Goal: Information Seeking & Learning: Check status

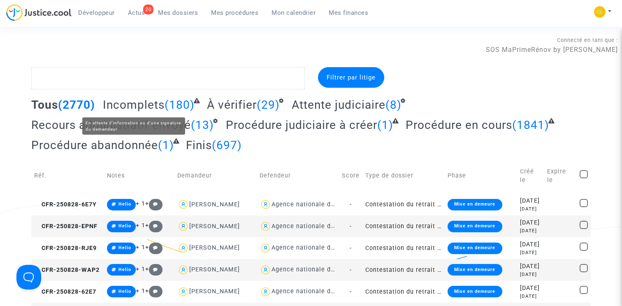
click at [150, 102] on span "Incomplets" at bounding box center [134, 105] width 62 height 14
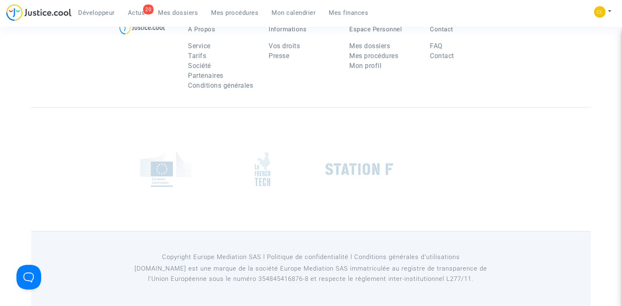
scroll to position [1599, 0]
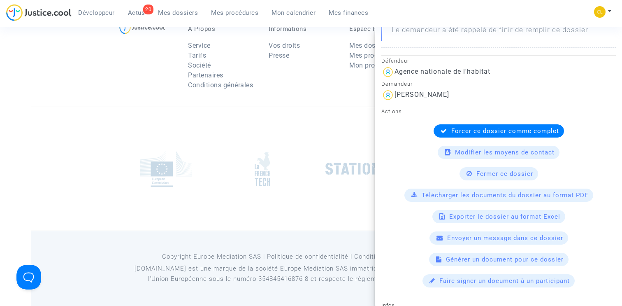
scroll to position [0, 0]
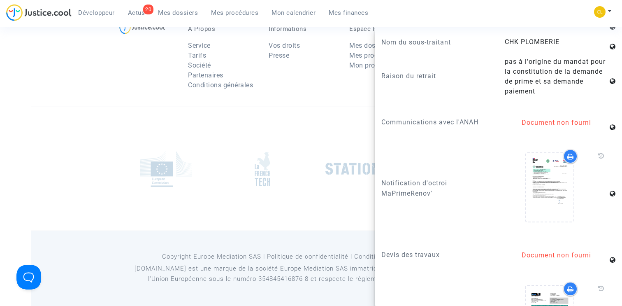
scroll to position [808, 0]
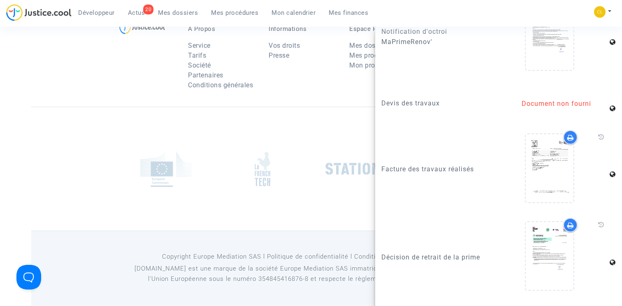
scroll to position [1145, 0]
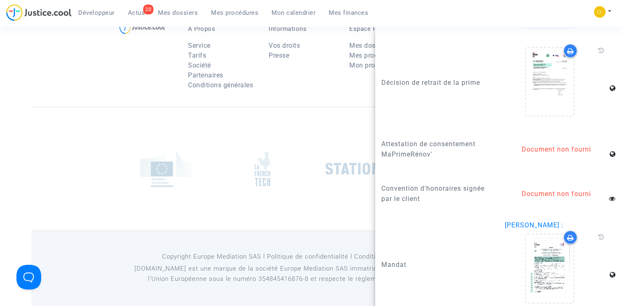
scroll to position [3766, 0]
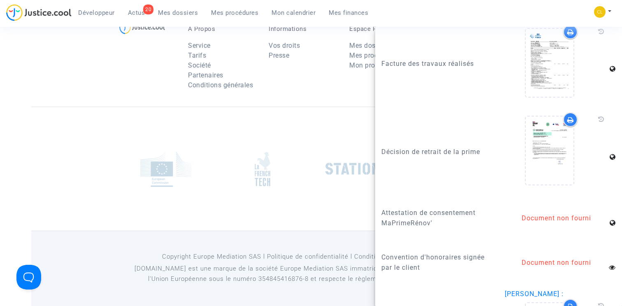
scroll to position [1145, 0]
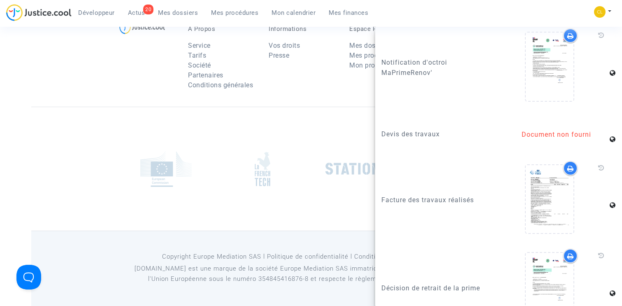
scroll to position [1188, 0]
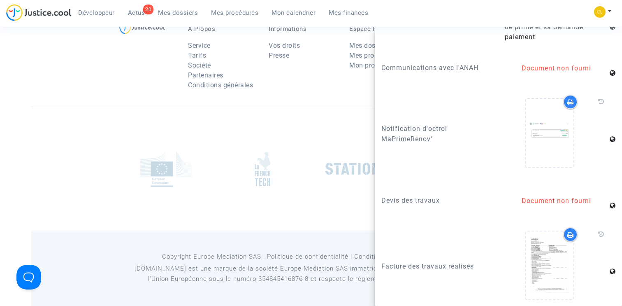
scroll to position [1078, 0]
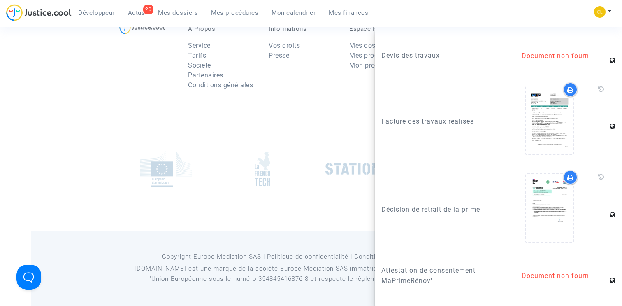
scroll to position [1145, 0]
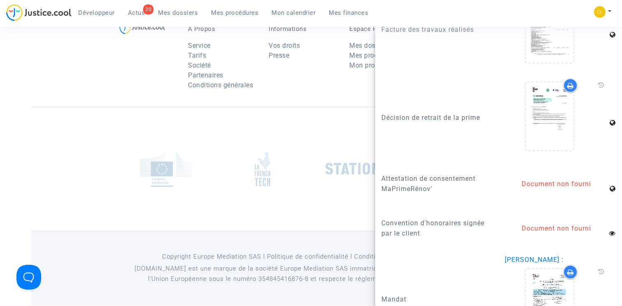
scroll to position [1135, 0]
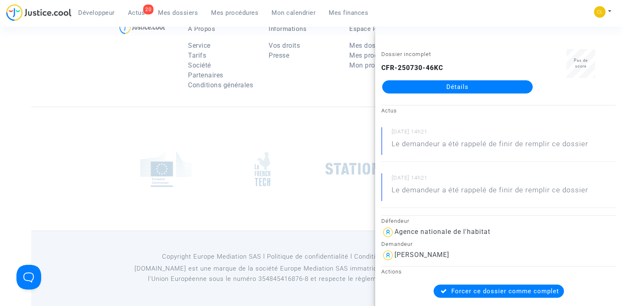
click at [429, 67] on b "CFR-250730-46KC" at bounding box center [413, 68] width 62 height 8
copy div "CFR-250730-46KC Détails"
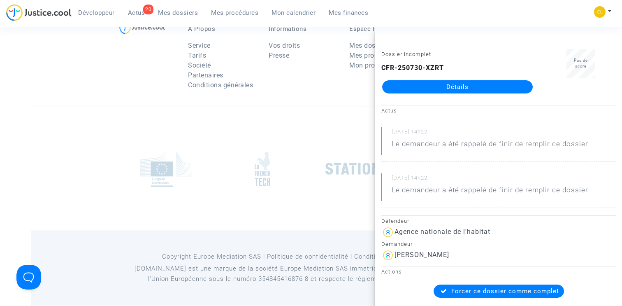
scroll to position [3632, 0]
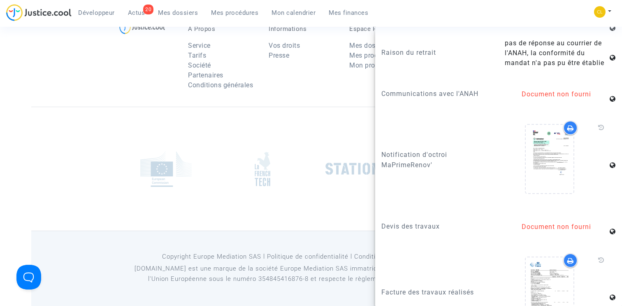
scroll to position [878, 0]
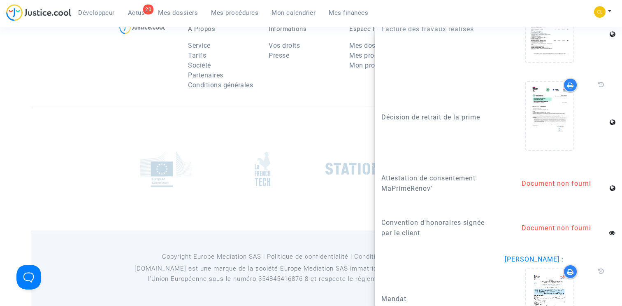
scroll to position [3489, 0]
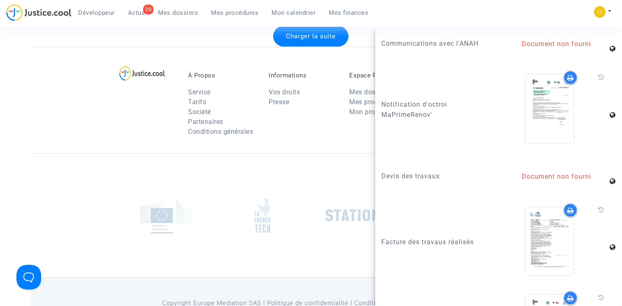
scroll to position [3421, 0]
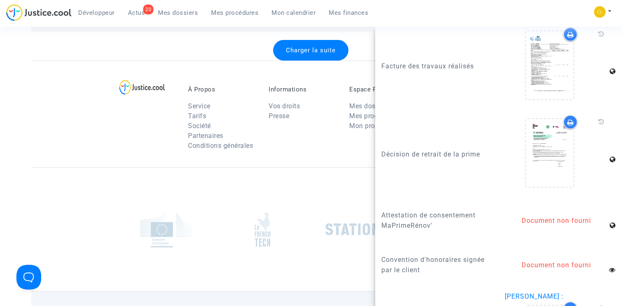
scroll to position [1100, 0]
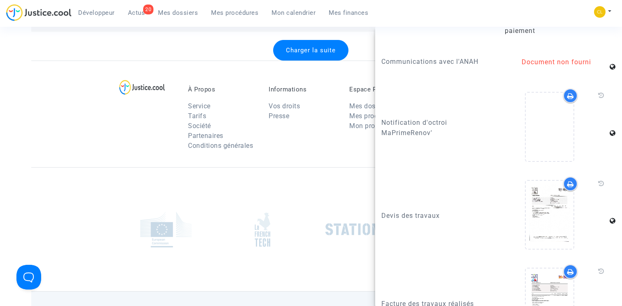
scroll to position [870, 0]
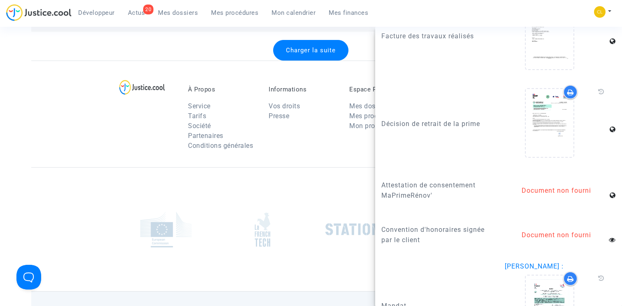
scroll to position [1104, 0]
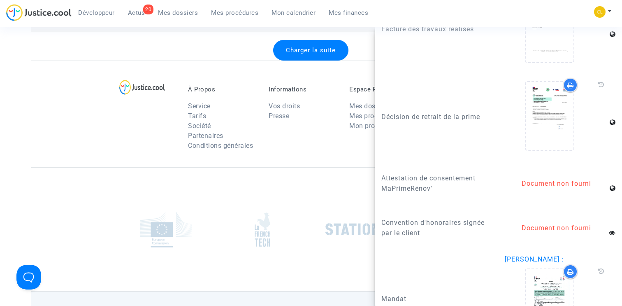
scroll to position [1135, 0]
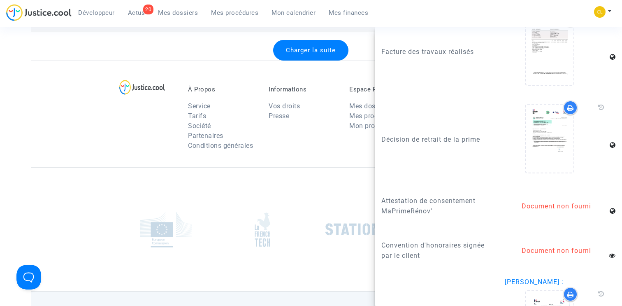
scroll to position [1145, 0]
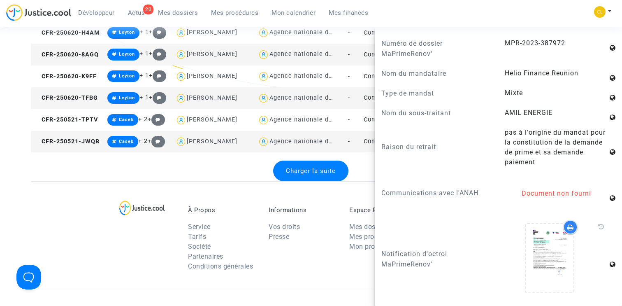
scroll to position [3273, 0]
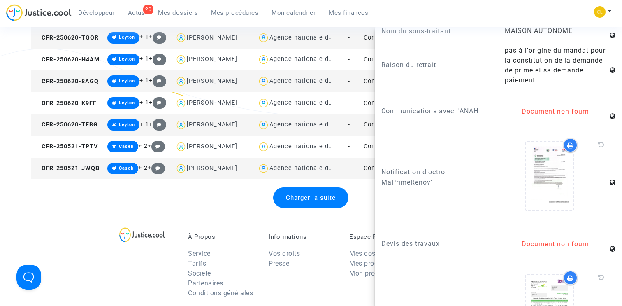
scroll to position [818, 0]
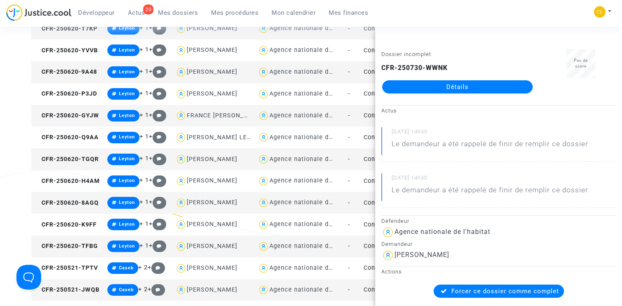
click at [416, 69] on b "CFR-250730-WWNK" at bounding box center [415, 68] width 66 height 8
copy div "CFR-250730-WWNK Détails"
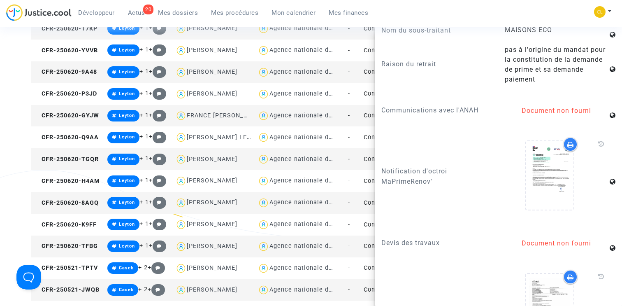
scroll to position [795, 0]
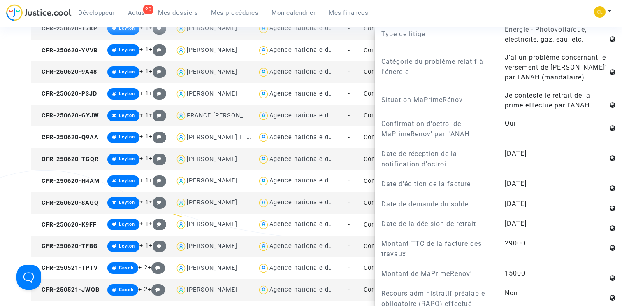
scroll to position [0, 0]
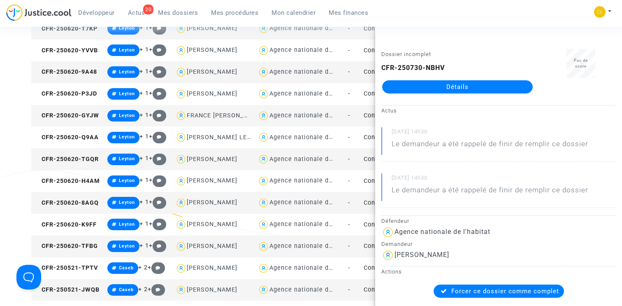
click at [419, 64] on b "CFR-250730-NBHV" at bounding box center [414, 68] width 64 height 8
copy div "CFR-250730-NBHV Détails"
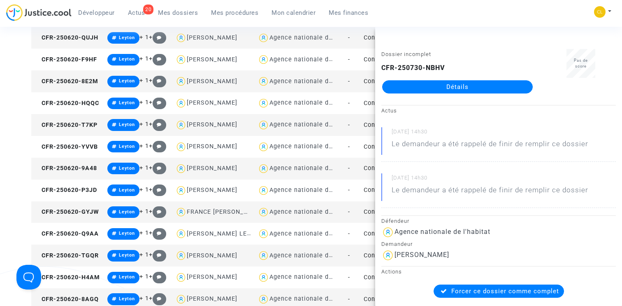
scroll to position [3050, 0]
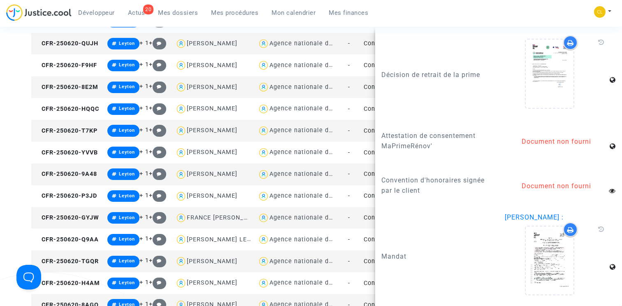
scroll to position [1180, 0]
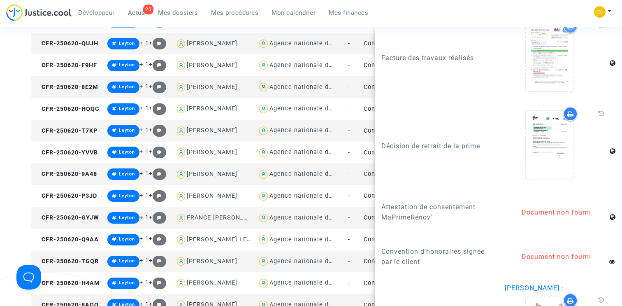
scroll to position [1070, 0]
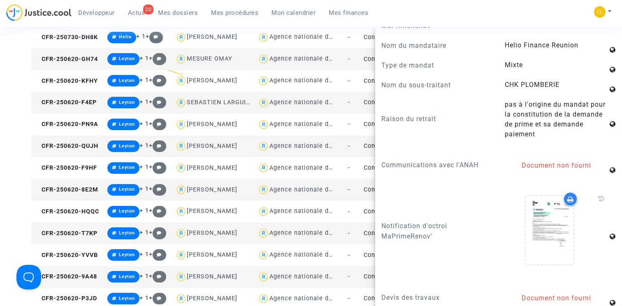
scroll to position [2946, 0]
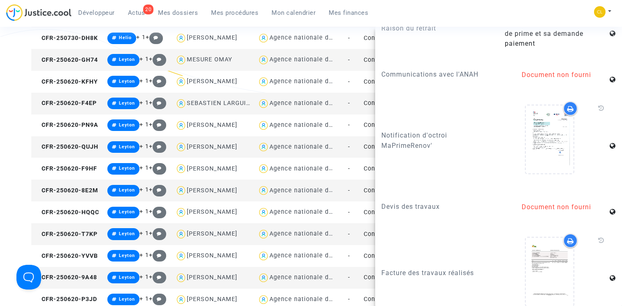
scroll to position [863, 0]
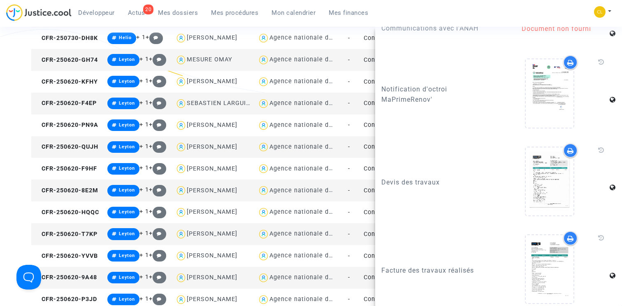
scroll to position [902, 0]
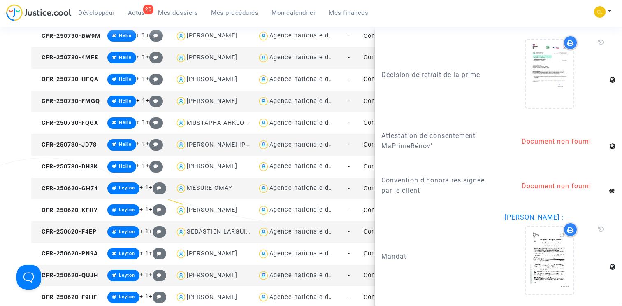
scroll to position [2768, 0]
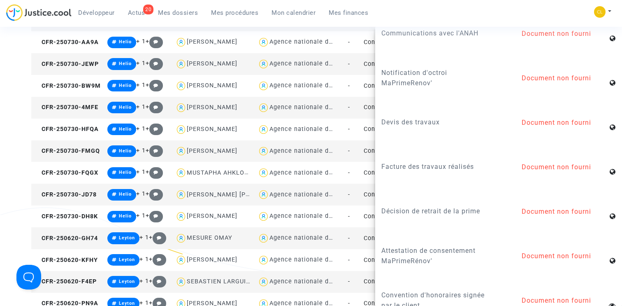
scroll to position [961, 0]
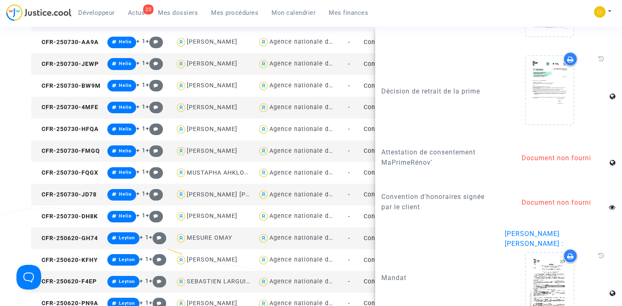
scroll to position [1188, 0]
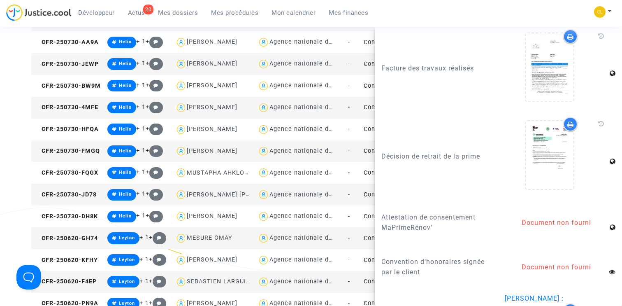
scroll to position [1145, 0]
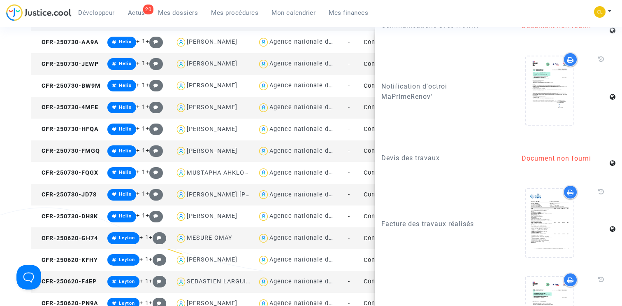
scroll to position [891, 0]
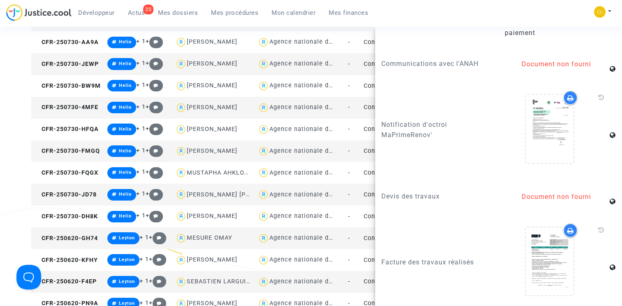
scroll to position [1101, 0]
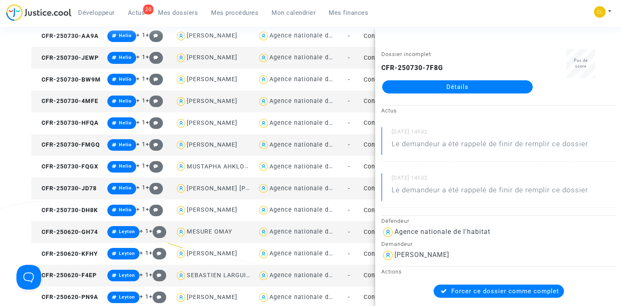
click at [434, 62] on div "Dossier incomplet CFR-250730-7F8G Détails" at bounding box center [457, 75] width 165 height 52
click at [429, 68] on b "CFR-250730-7F8G" at bounding box center [413, 68] width 62 height 8
copy div "CFR-250730-7F8G Détails"
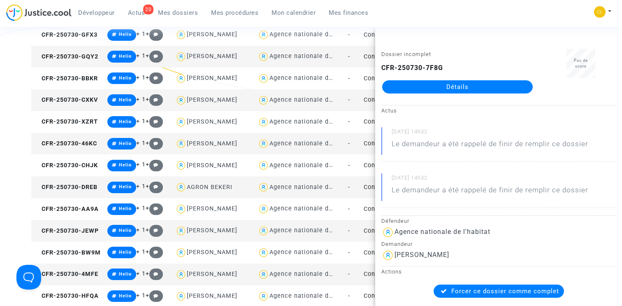
click at [506, 203] on div "[DATE] 14h32 Le demandeur a été rappelé de finir de remplir ce dossier" at bounding box center [499, 190] width 235 height 35
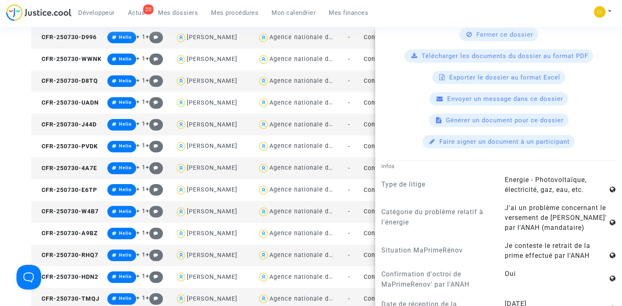
scroll to position [0, 0]
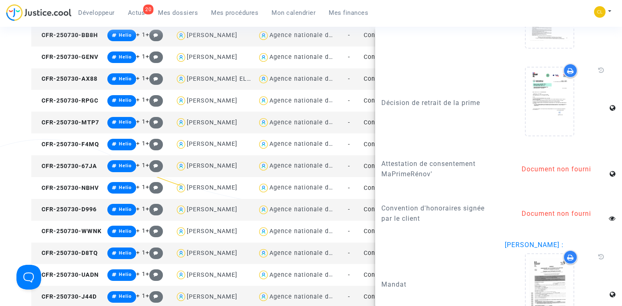
scroll to position [2142, 0]
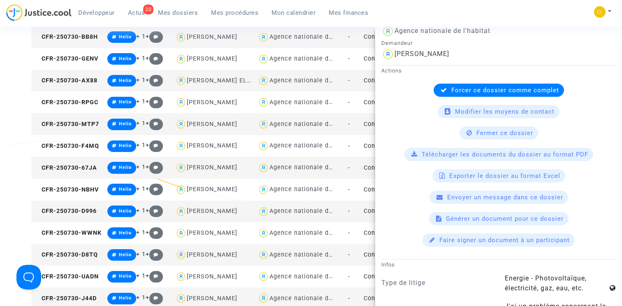
scroll to position [0, 0]
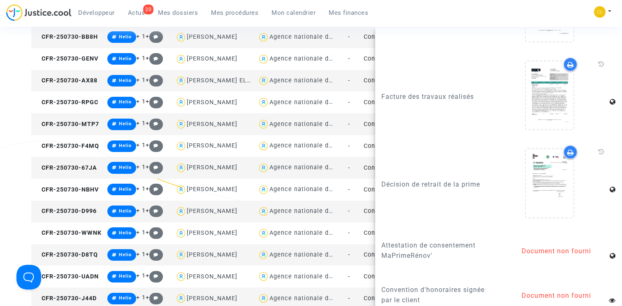
scroll to position [1061, 0]
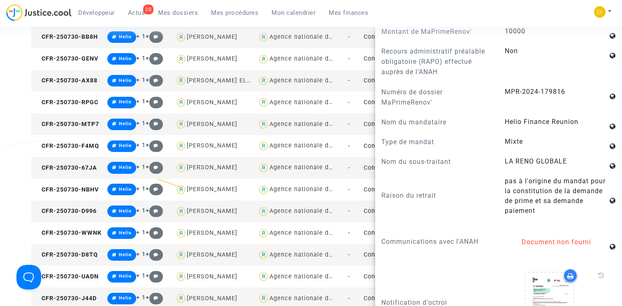
scroll to position [1145, 0]
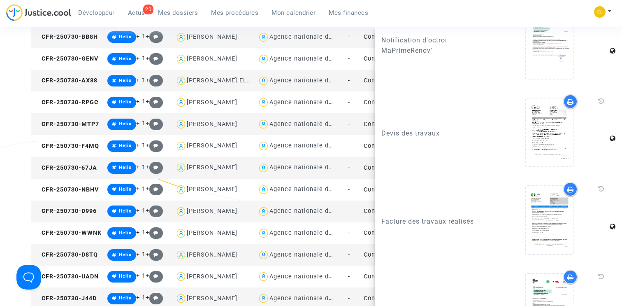
scroll to position [1168, 0]
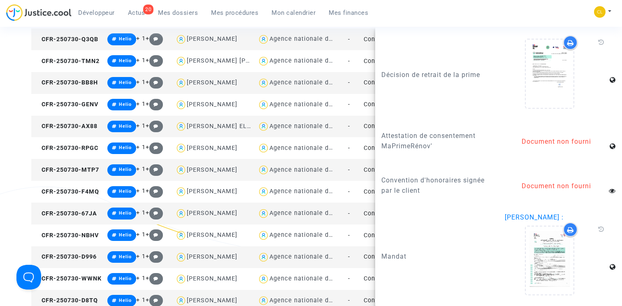
scroll to position [2095, 0]
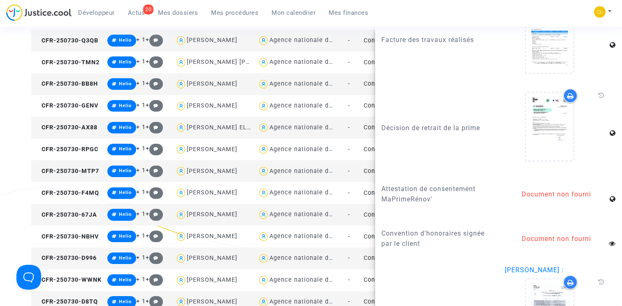
scroll to position [1093, 0]
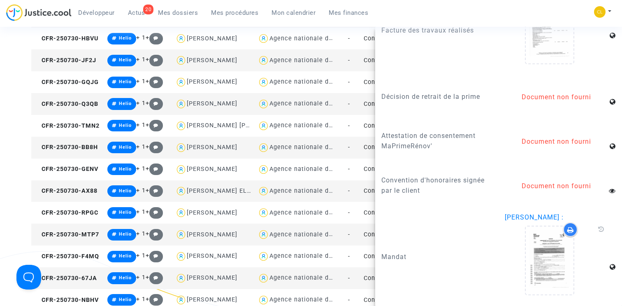
scroll to position [2025, 0]
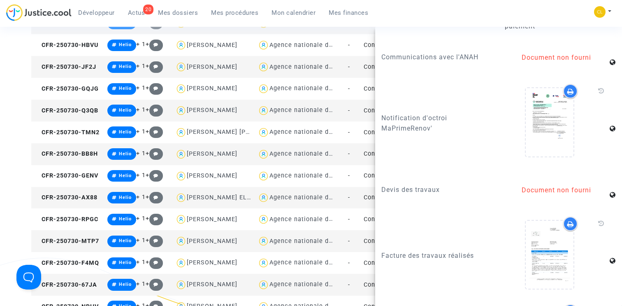
scroll to position [818, 0]
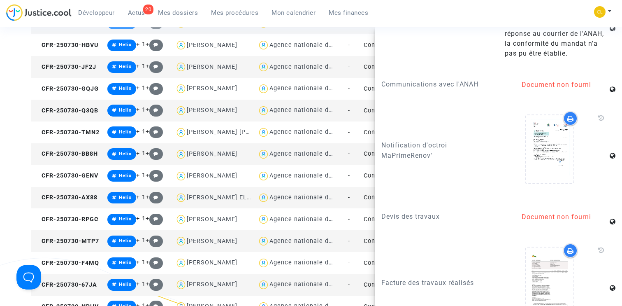
scroll to position [875, 0]
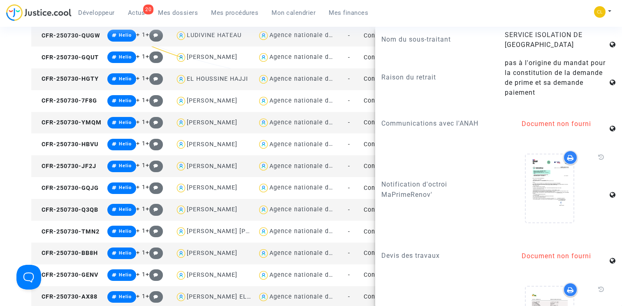
scroll to position [1918, 0]
